Goal: Participate in discussion: Engage in conversation with other users on a specific topic

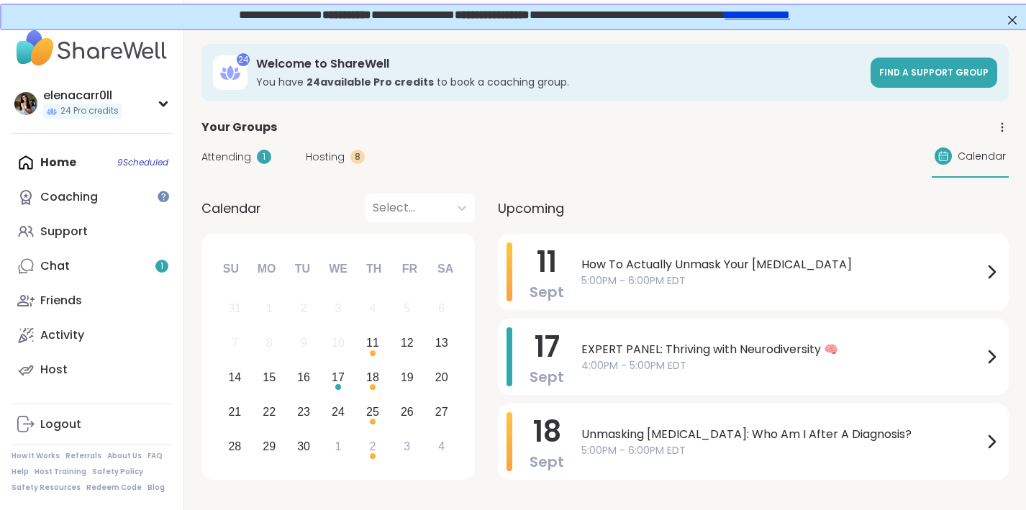
click at [239, 148] on div "Attending 1 Hosting 8 Calendar" at bounding box center [606, 157] width 808 height 42
click at [233, 161] on span "Attending" at bounding box center [227, 157] width 50 height 15
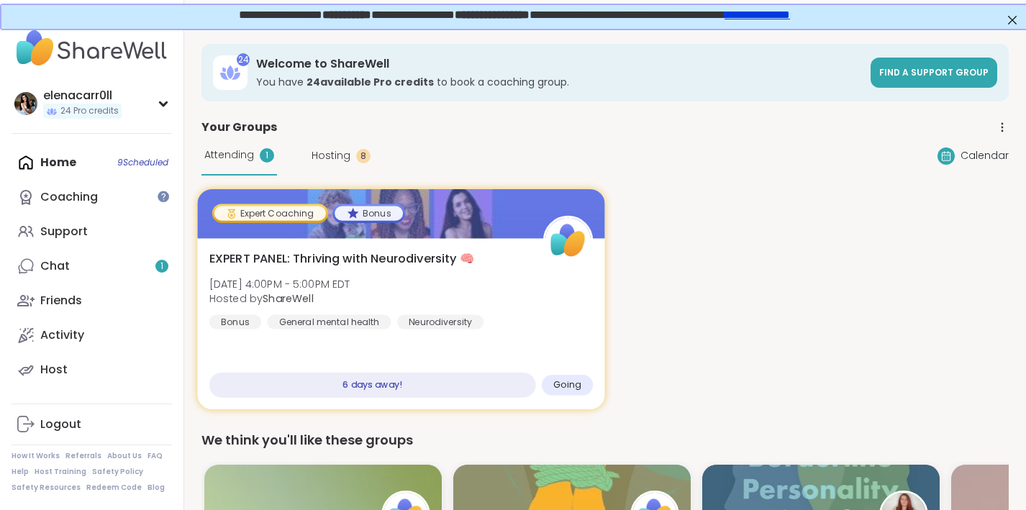
click at [433, 253] on span "EXPERT PANEL: Thriving with Neurodiversity 🧠" at bounding box center [341, 258] width 265 height 17
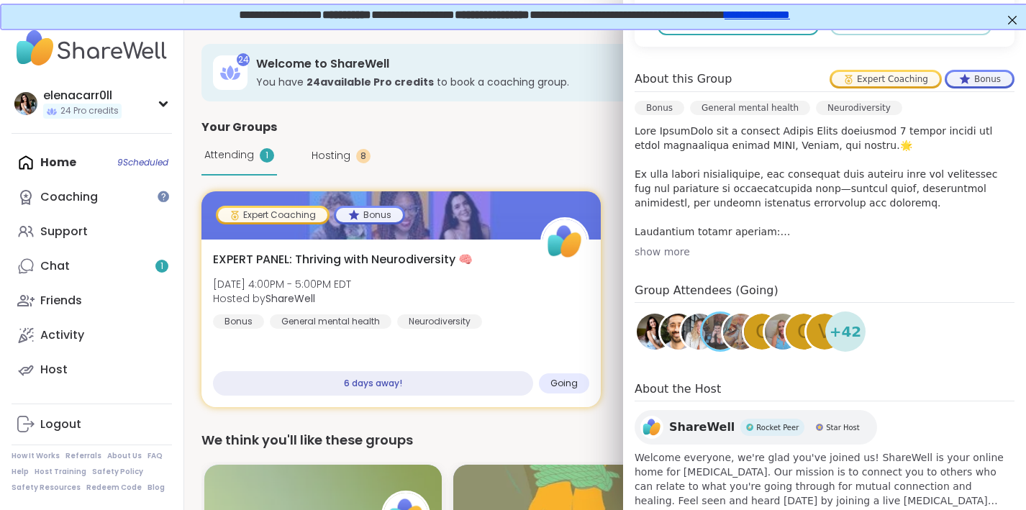
scroll to position [404, 0]
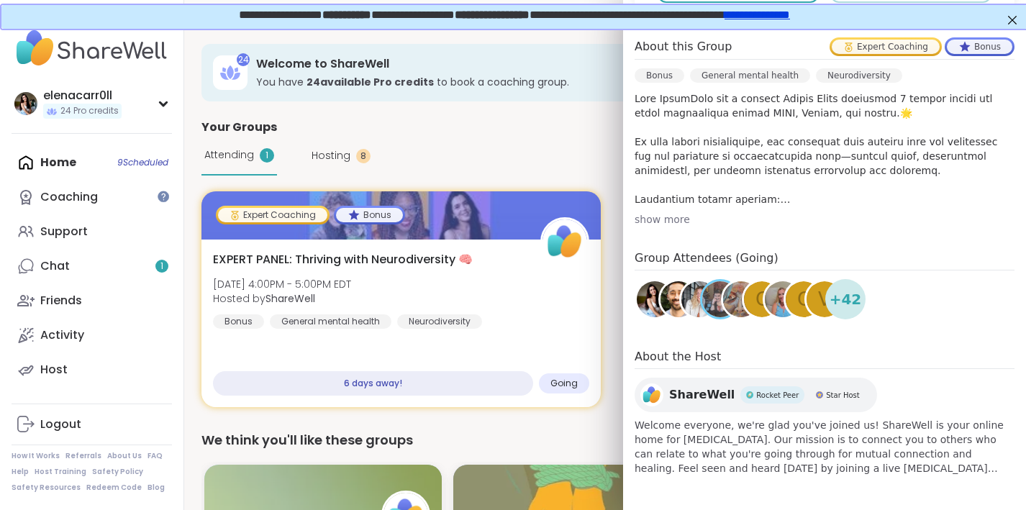
click at [589, 153] on div "Attending 1 Hosting 8 Calendar" at bounding box center [606, 156] width 808 height 40
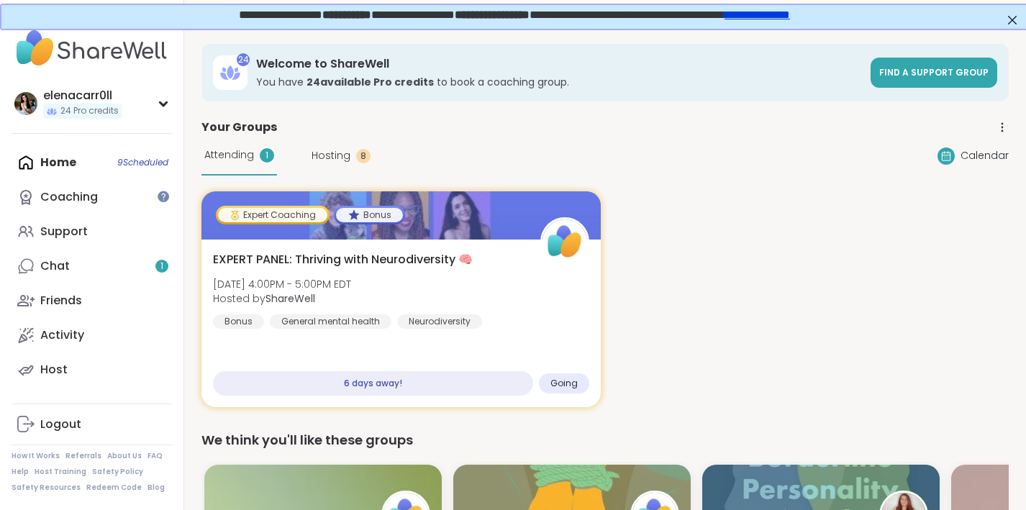
click at [348, 153] on span "Hosting" at bounding box center [331, 155] width 39 height 15
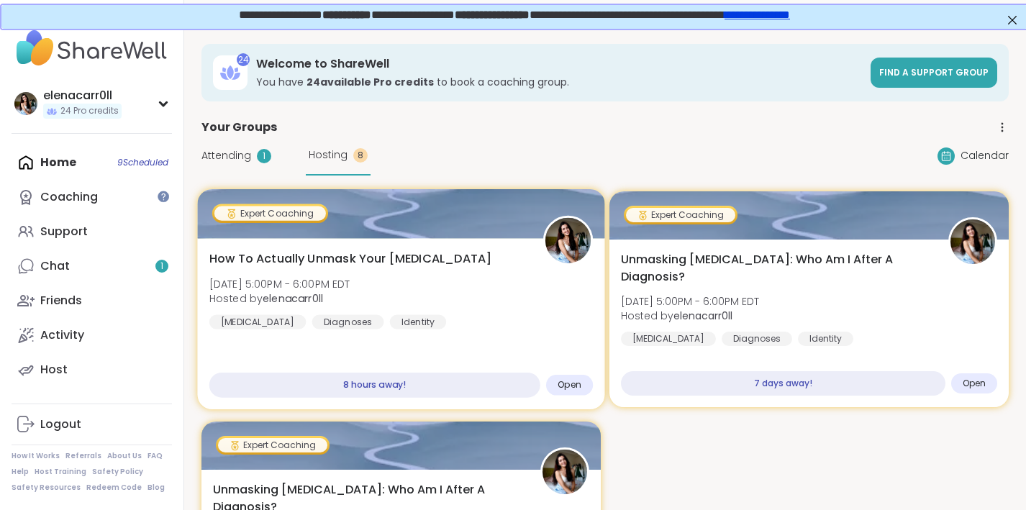
click at [351, 292] on span "Hosted by elenacarr0ll" at bounding box center [279, 299] width 141 height 14
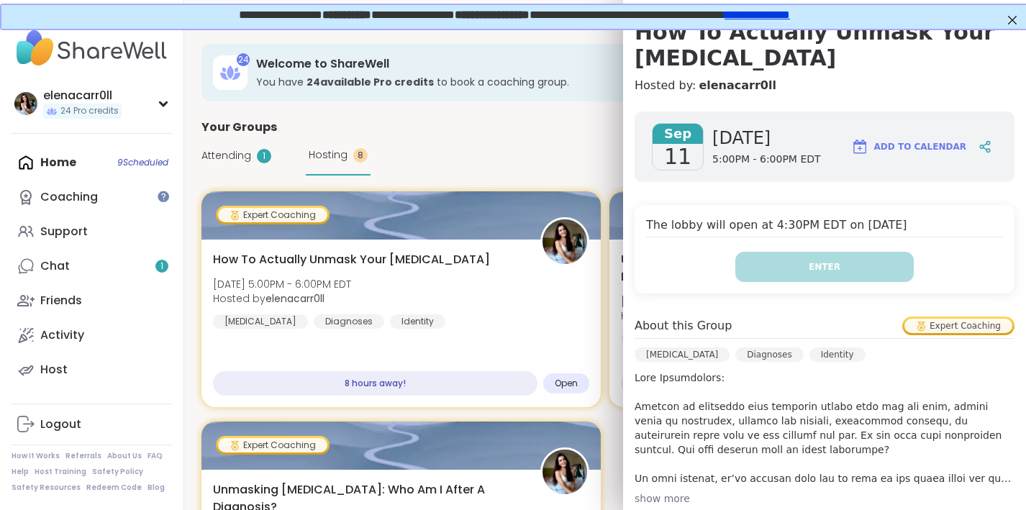
scroll to position [41, 0]
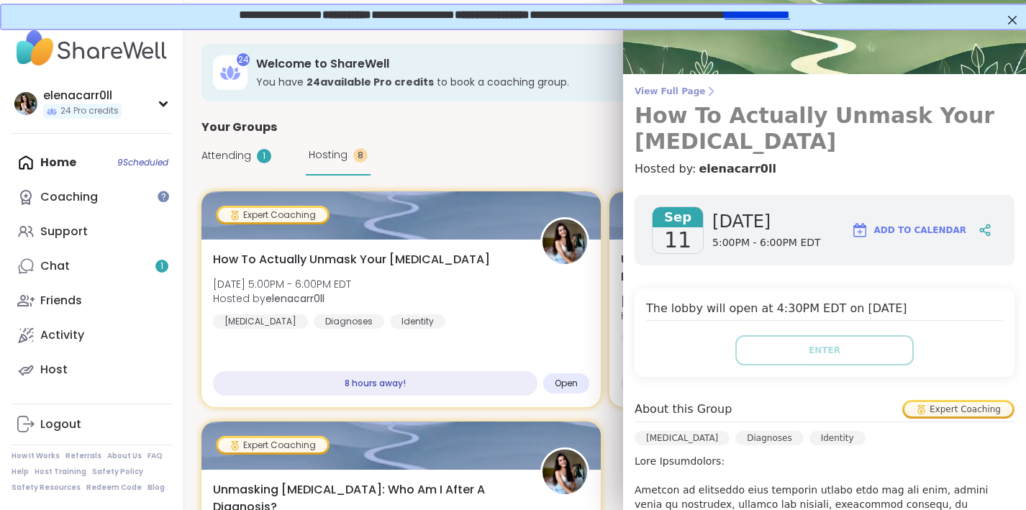
click at [751, 114] on h3 "How To Actually Unmask Your [MEDICAL_DATA]" at bounding box center [825, 129] width 380 height 52
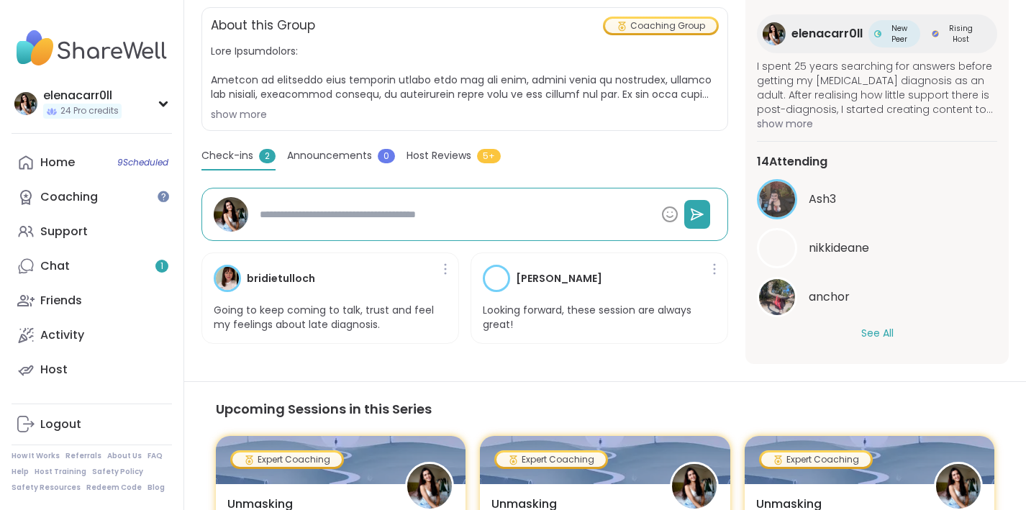
scroll to position [333, 0]
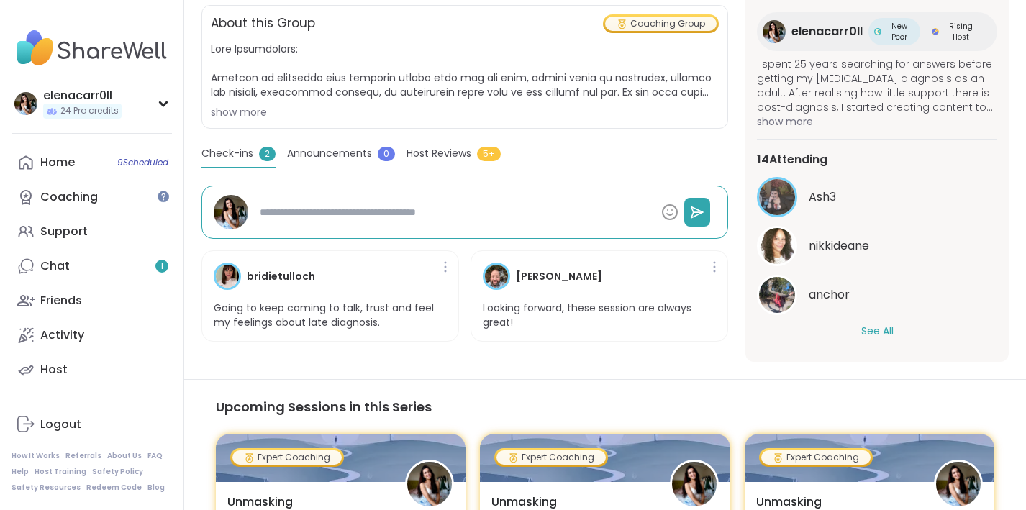
click at [872, 330] on button "See All" at bounding box center [878, 331] width 32 height 15
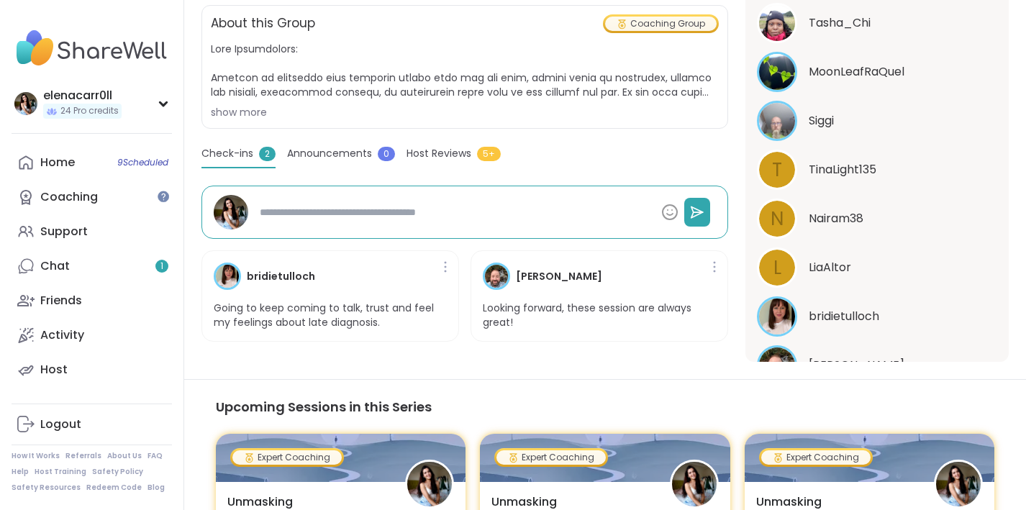
scroll to position [643, 0]
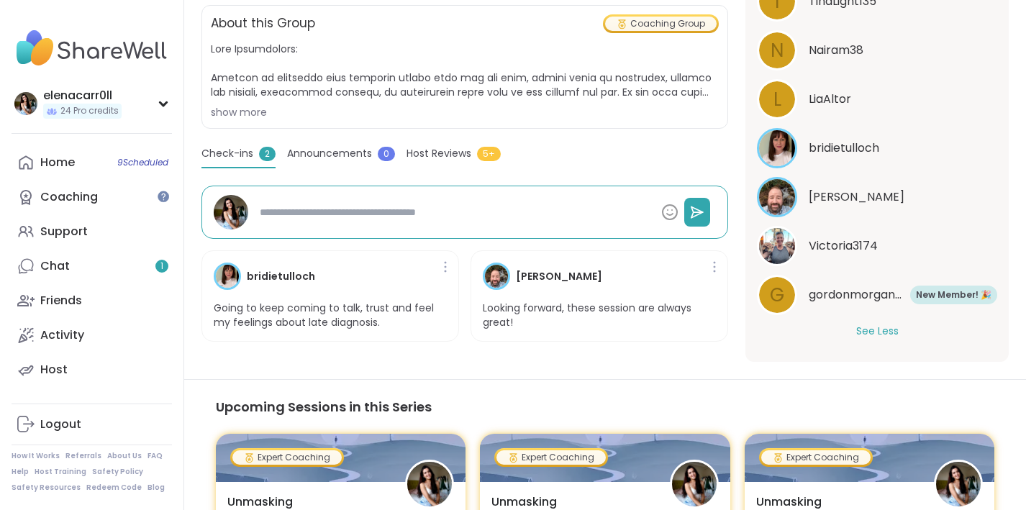
type textarea "*"
